Goal: Task Accomplishment & Management: Manage account settings

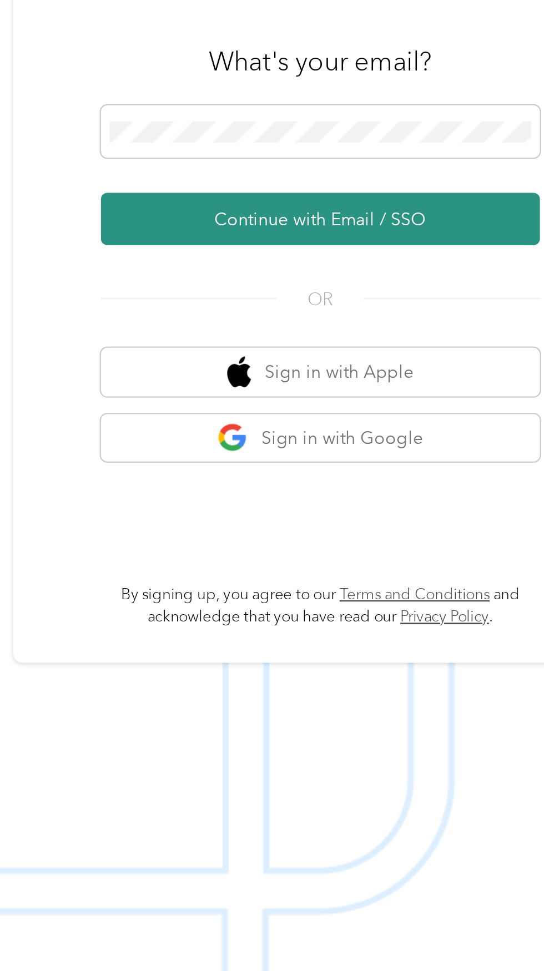
click at [431, 531] on button "Continue with Email / SSO" at bounding box center [402, 519] width 195 height 23
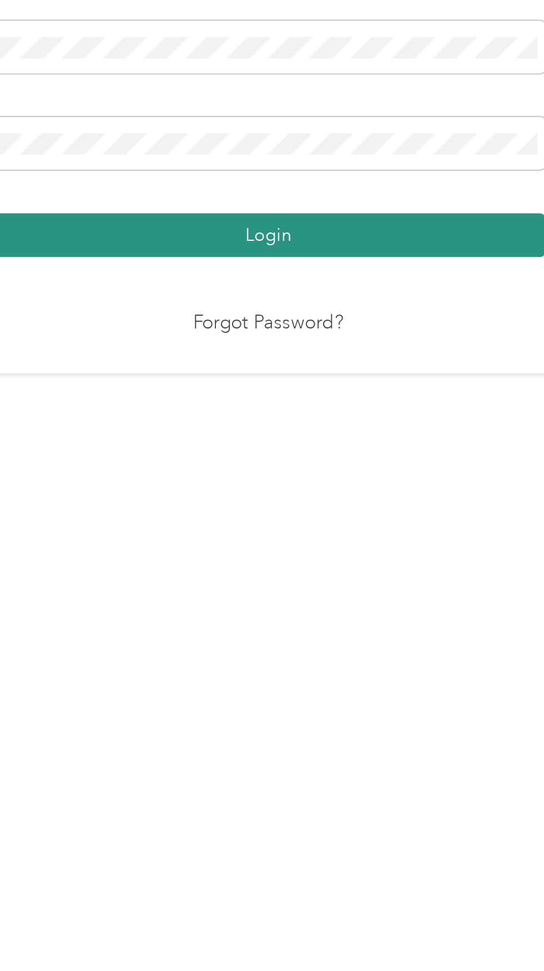
click at [308, 574] on button "Login" at bounding box center [269, 563] width 246 height 19
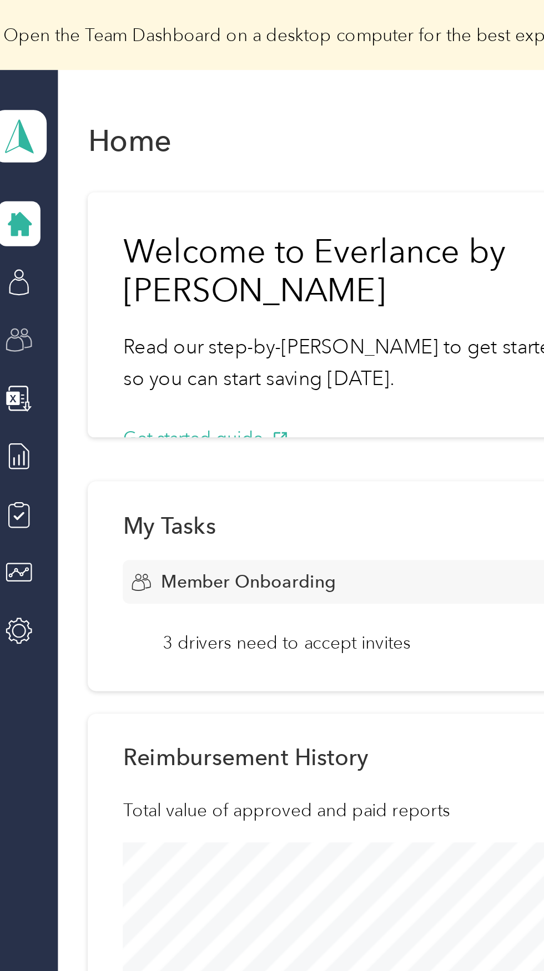
click at [19, 147] on icon at bounding box center [17, 151] width 12 height 12
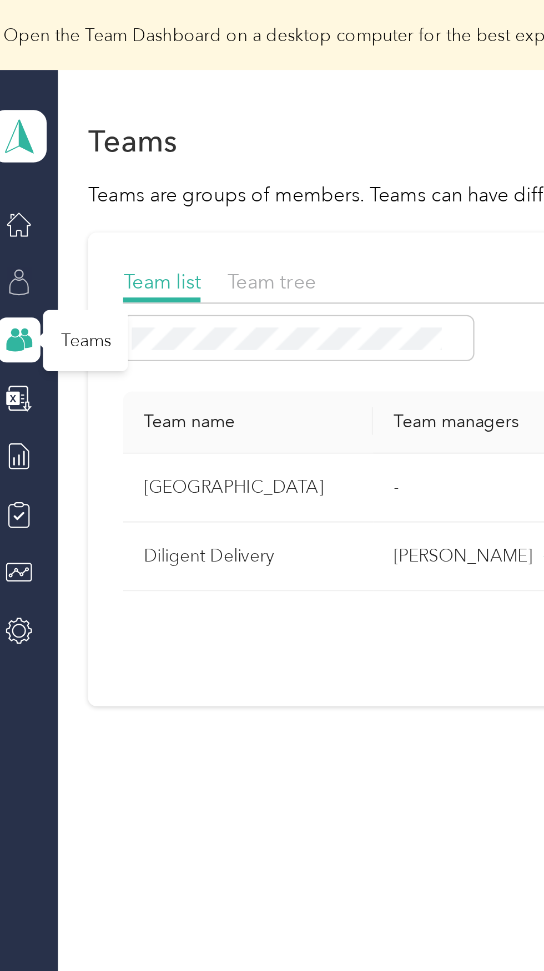
click at [19, 129] on icon at bounding box center [17, 125] width 12 height 12
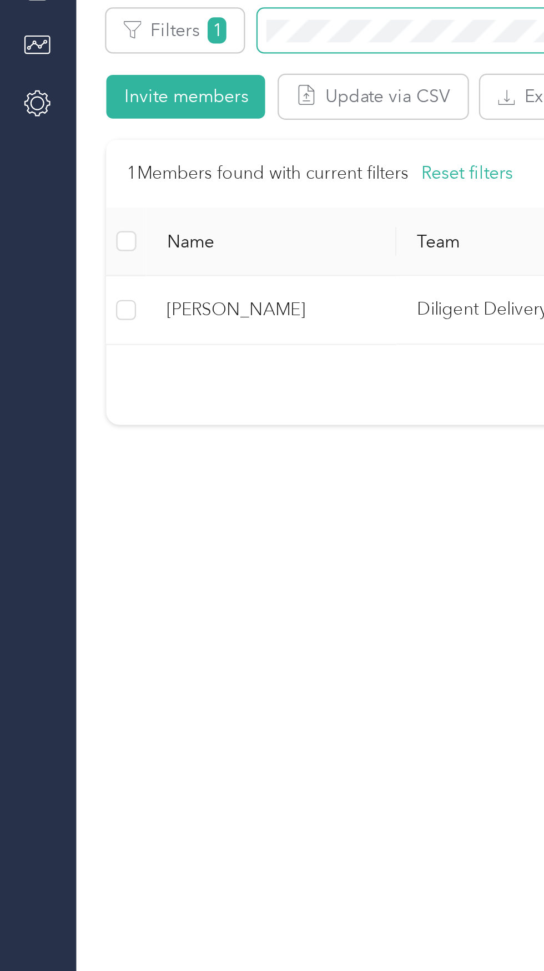
scroll to position [4, 0]
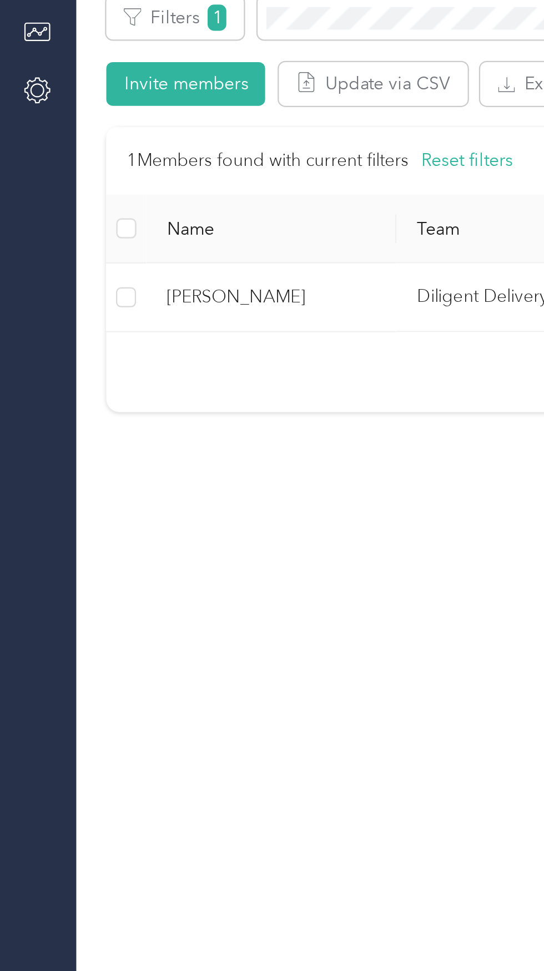
click at [151, 369] on span "[PERSON_NAME]" at bounding box center [120, 368] width 93 height 12
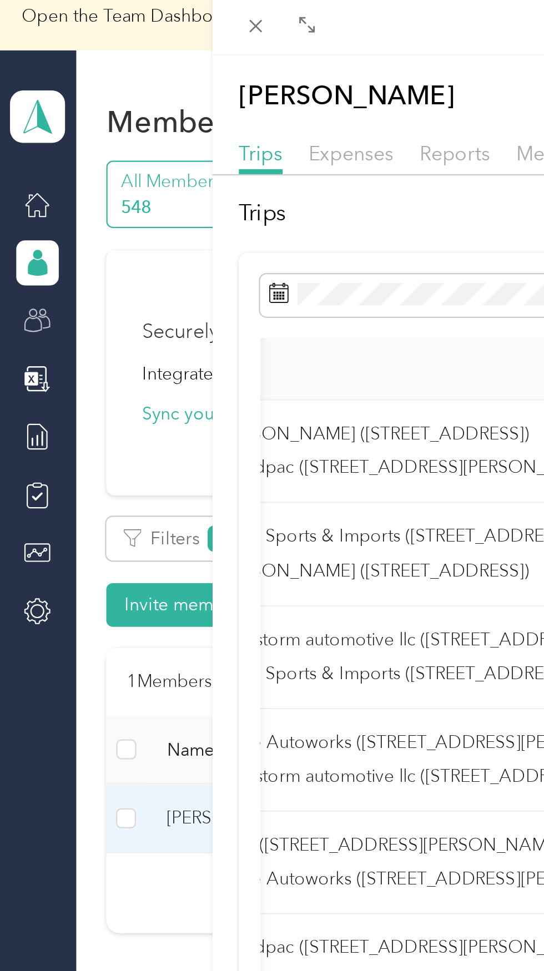
scroll to position [1, 0]
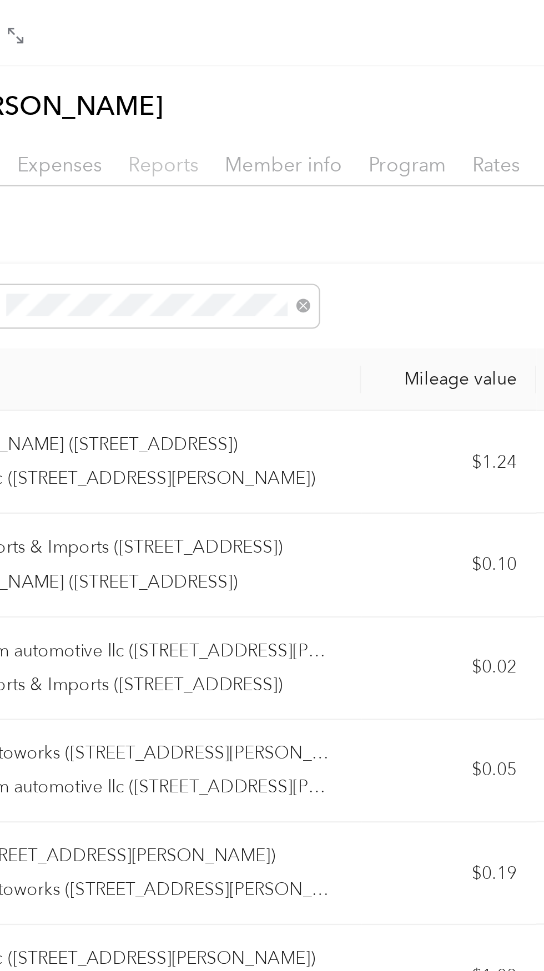
click at [200, 74] on span "Reports" at bounding box center [201, 73] width 31 height 11
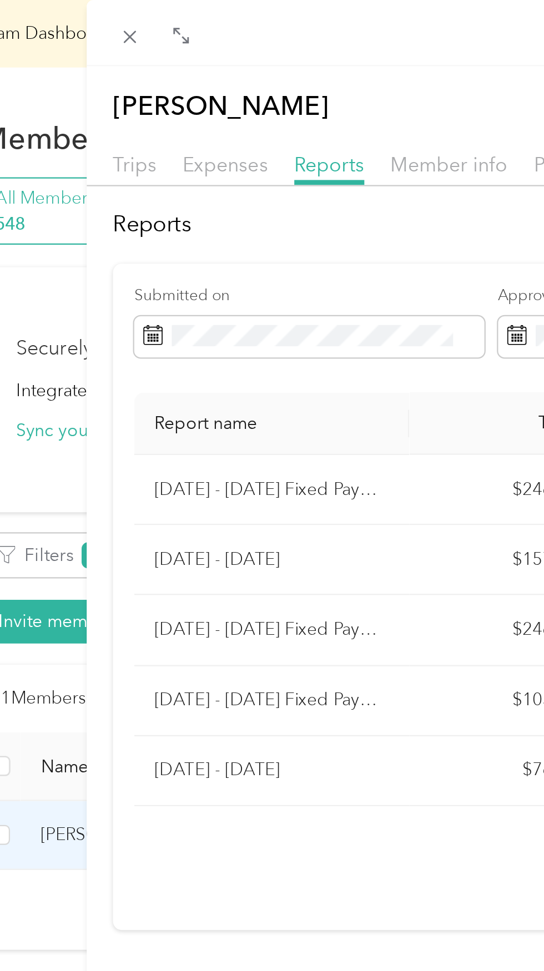
click at [87, 127] on div at bounding box center [91, 485] width 8 height 971
